Goal: Task Accomplishment & Management: Use online tool/utility

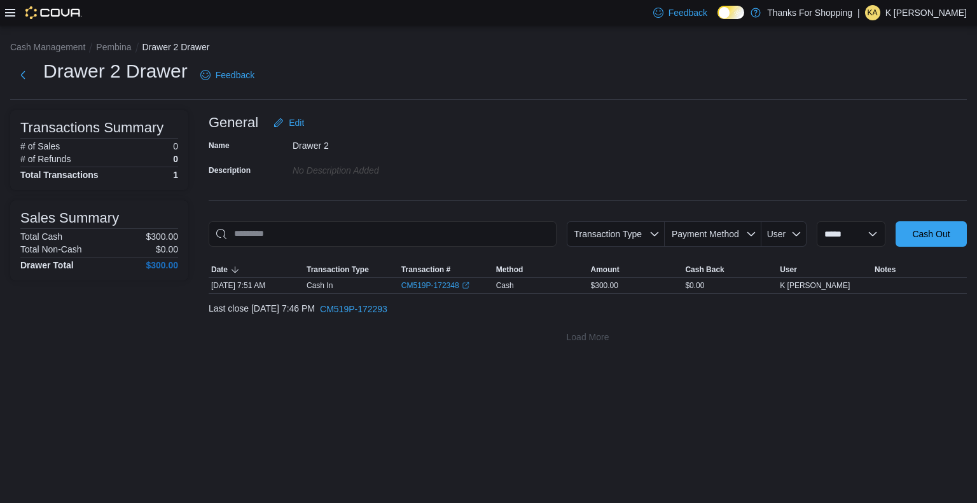
click at [11, 4] on div at bounding box center [43, 12] width 77 height 25
click at [10, 13] on icon at bounding box center [10, 13] width 10 height 8
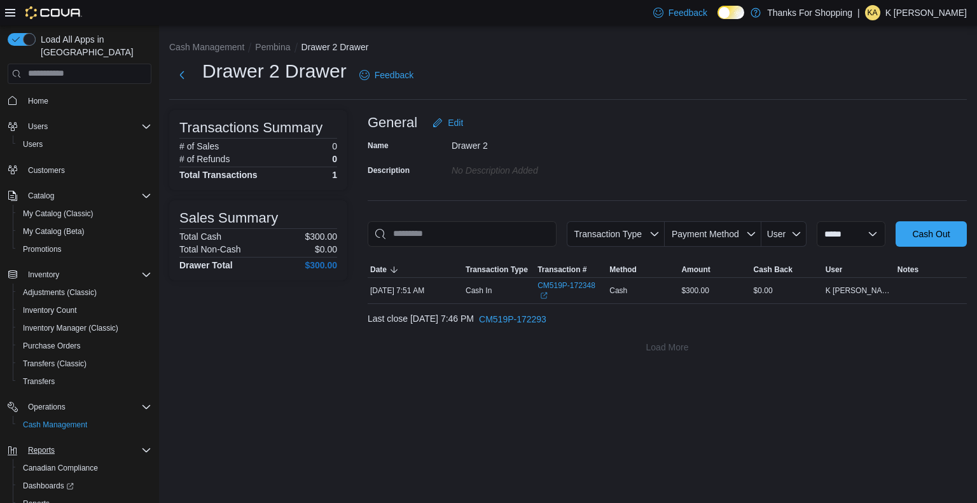
scroll to position [55, 0]
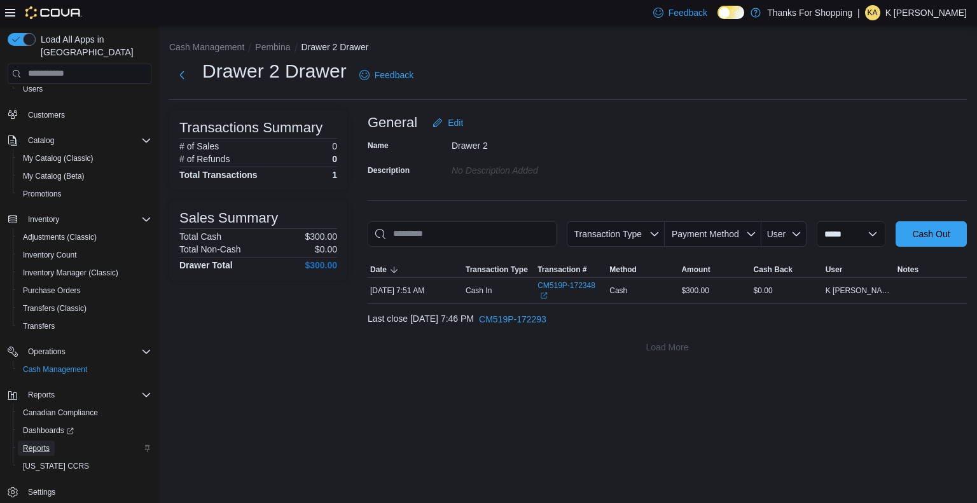
click at [32, 441] on span "Reports" at bounding box center [36, 448] width 27 height 15
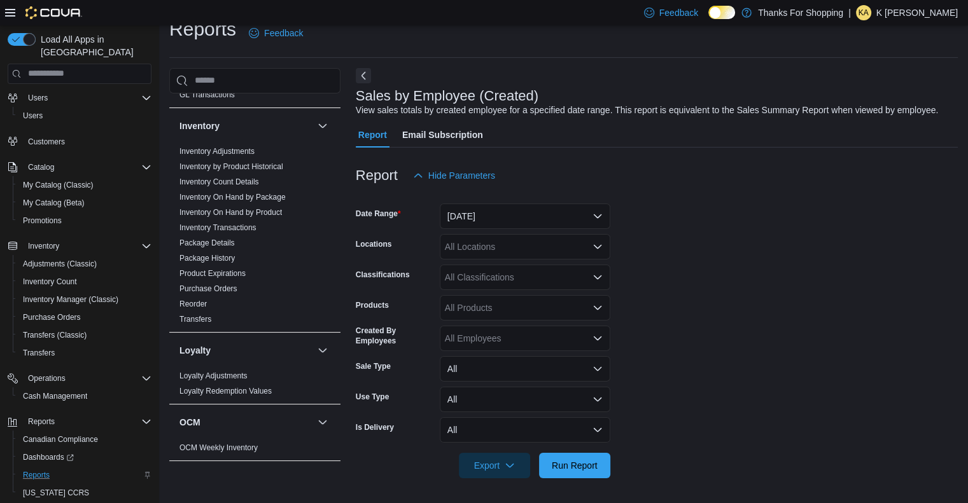
scroll to position [389, 0]
click at [268, 211] on link "Inventory On Hand by Product" at bounding box center [230, 213] width 102 height 9
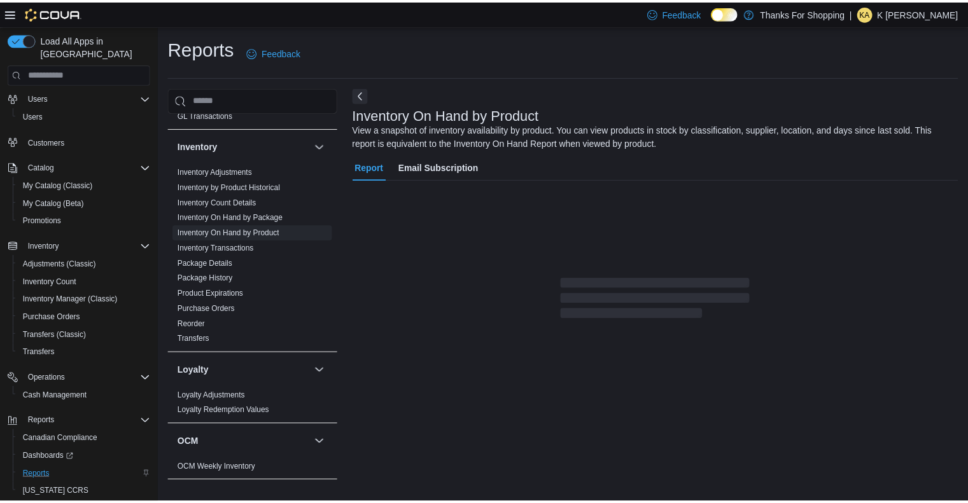
scroll to position [10, 0]
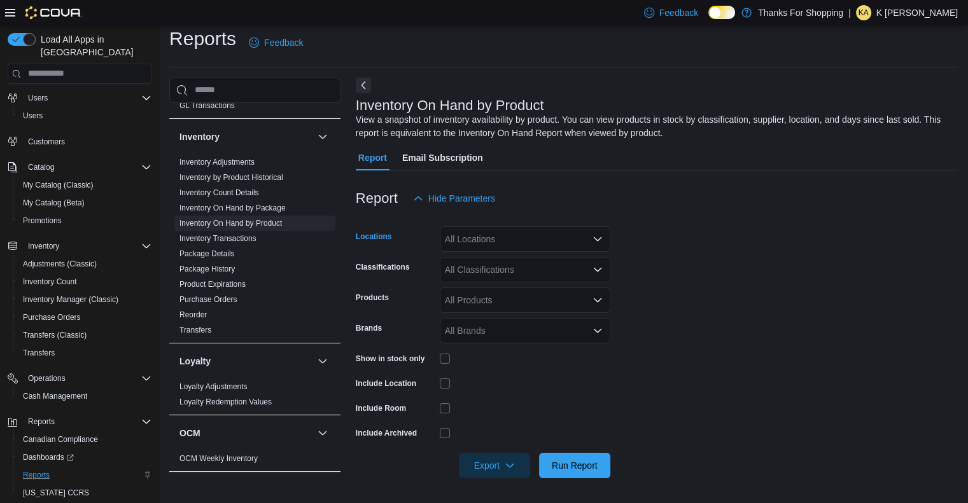
click at [519, 248] on div "All Locations" at bounding box center [525, 239] width 171 height 25
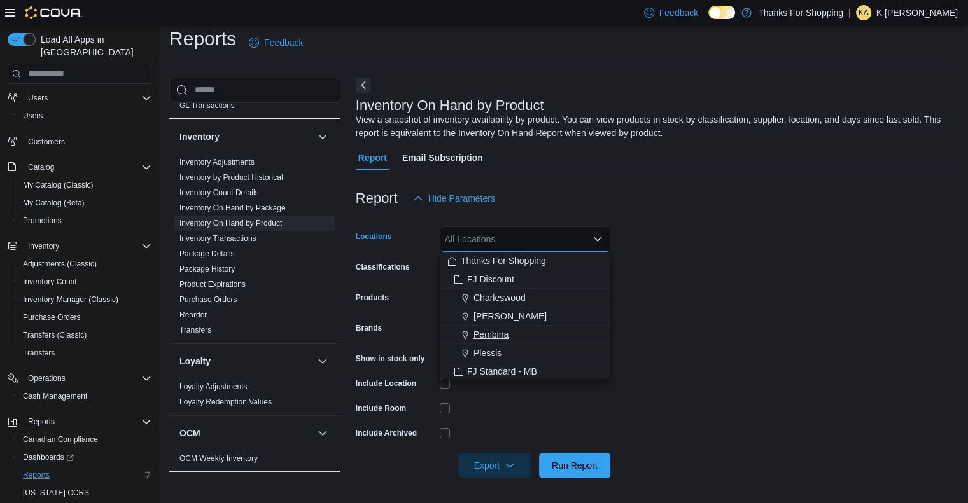
click at [500, 338] on span "Pembina" at bounding box center [490, 334] width 35 height 13
click at [764, 306] on form "Locations [GEOGRAPHIC_DATA] Combo box. Selected. [GEOGRAPHIC_DATA]. Press Backs…" at bounding box center [657, 344] width 602 height 267
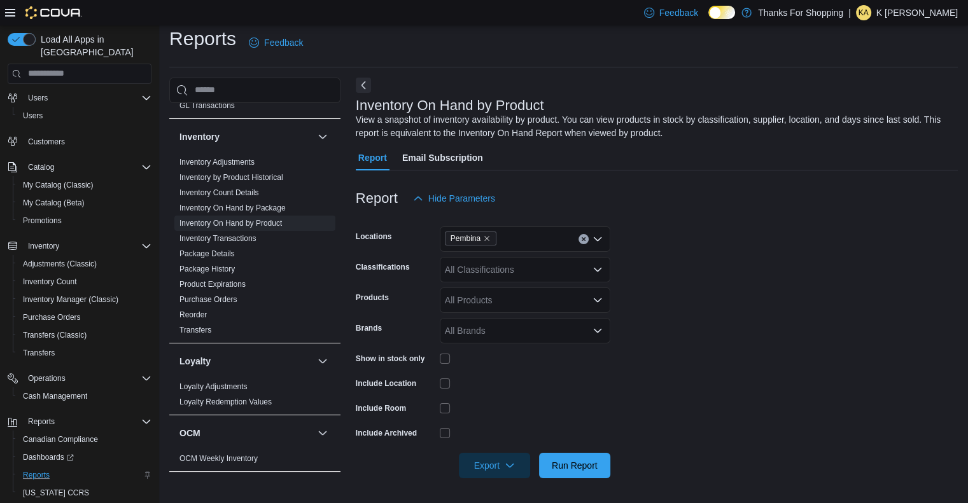
click at [482, 270] on div "All Classifications" at bounding box center [525, 269] width 171 height 25
type input "***"
click at [484, 309] on span "Pre-Roll" at bounding box center [483, 310] width 32 height 13
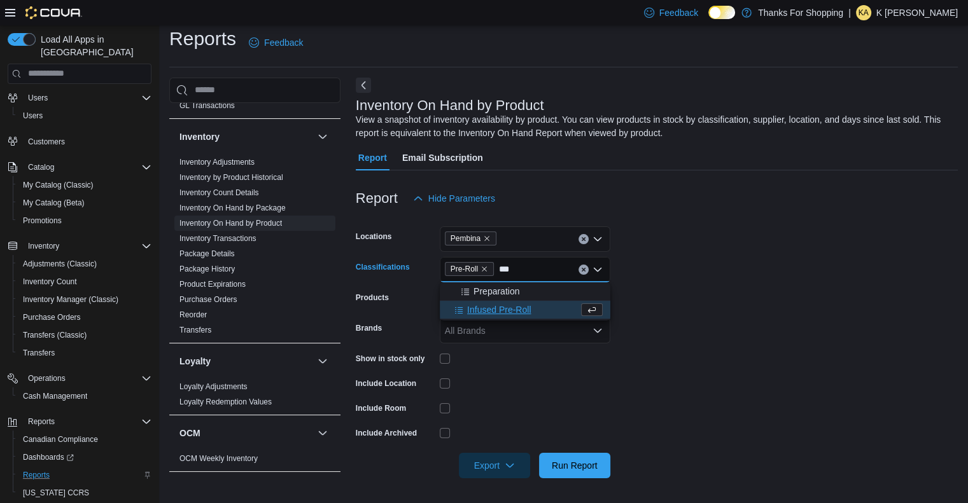
type input "***"
click at [484, 309] on span "Infused Pre-Roll" at bounding box center [499, 310] width 64 height 13
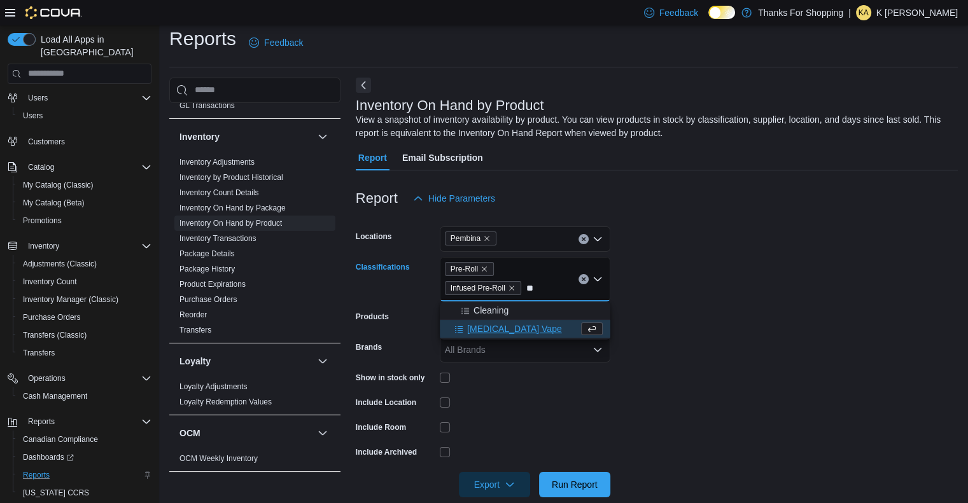
type input "**"
click at [500, 324] on span "[MEDICAL_DATA] Vape" at bounding box center [514, 329] width 95 height 13
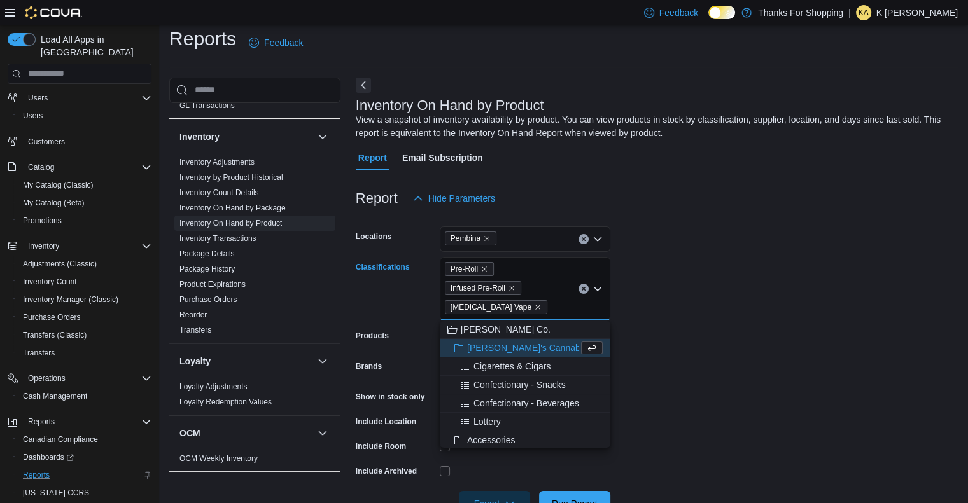
click at [678, 351] on form "Locations Pembina Classifications Pre-Roll Infused Pre-Roll [MEDICAL_DATA] Vape…" at bounding box center [657, 363] width 602 height 305
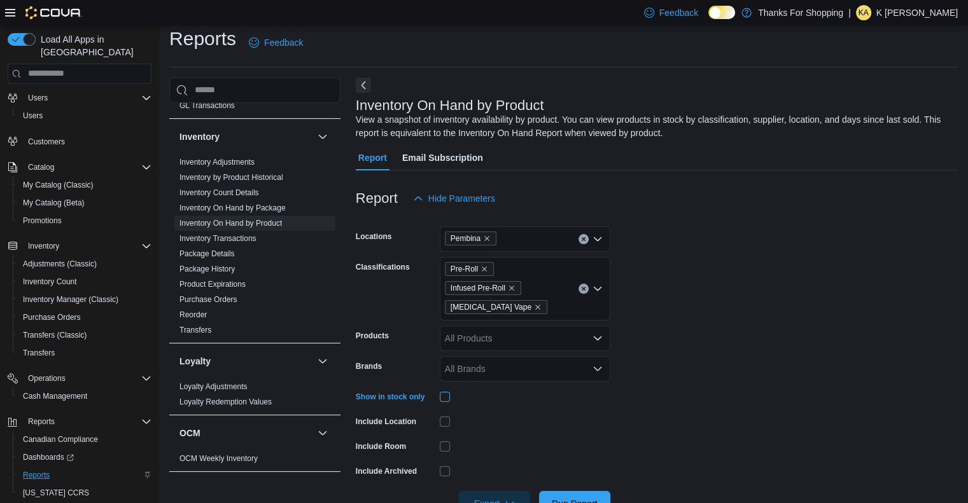
scroll to position [48, 0]
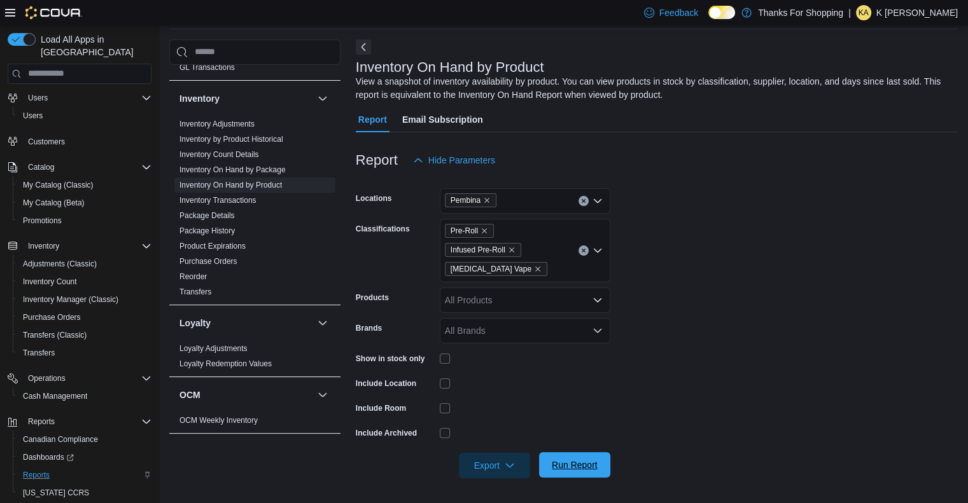
click at [567, 471] on span "Run Report" at bounding box center [575, 464] width 56 height 25
click at [565, 470] on span "Run Report" at bounding box center [575, 465] width 46 height 13
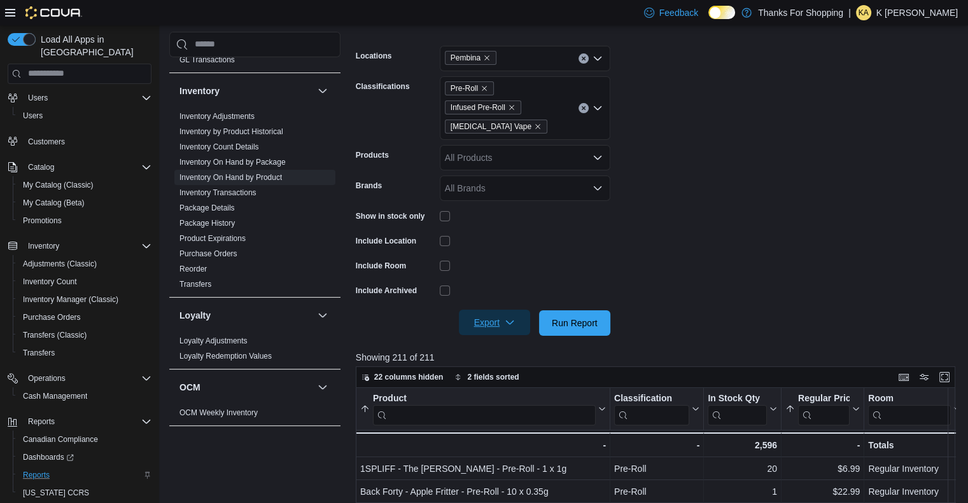
click at [496, 325] on span "Export" at bounding box center [494, 322] width 56 height 25
click at [512, 351] on span "Export to Excel" at bounding box center [496, 349] width 57 height 10
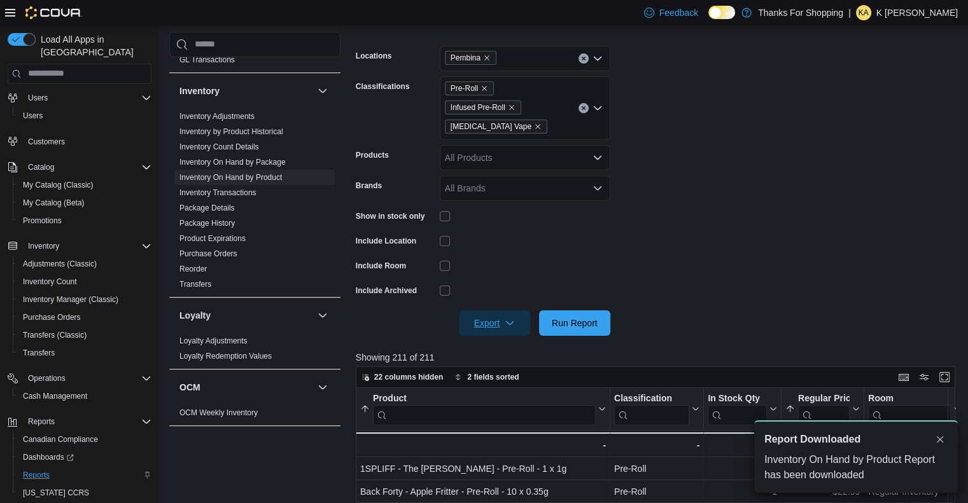
scroll to position [0, 0]
